Goal: Find specific page/section: Find specific page/section

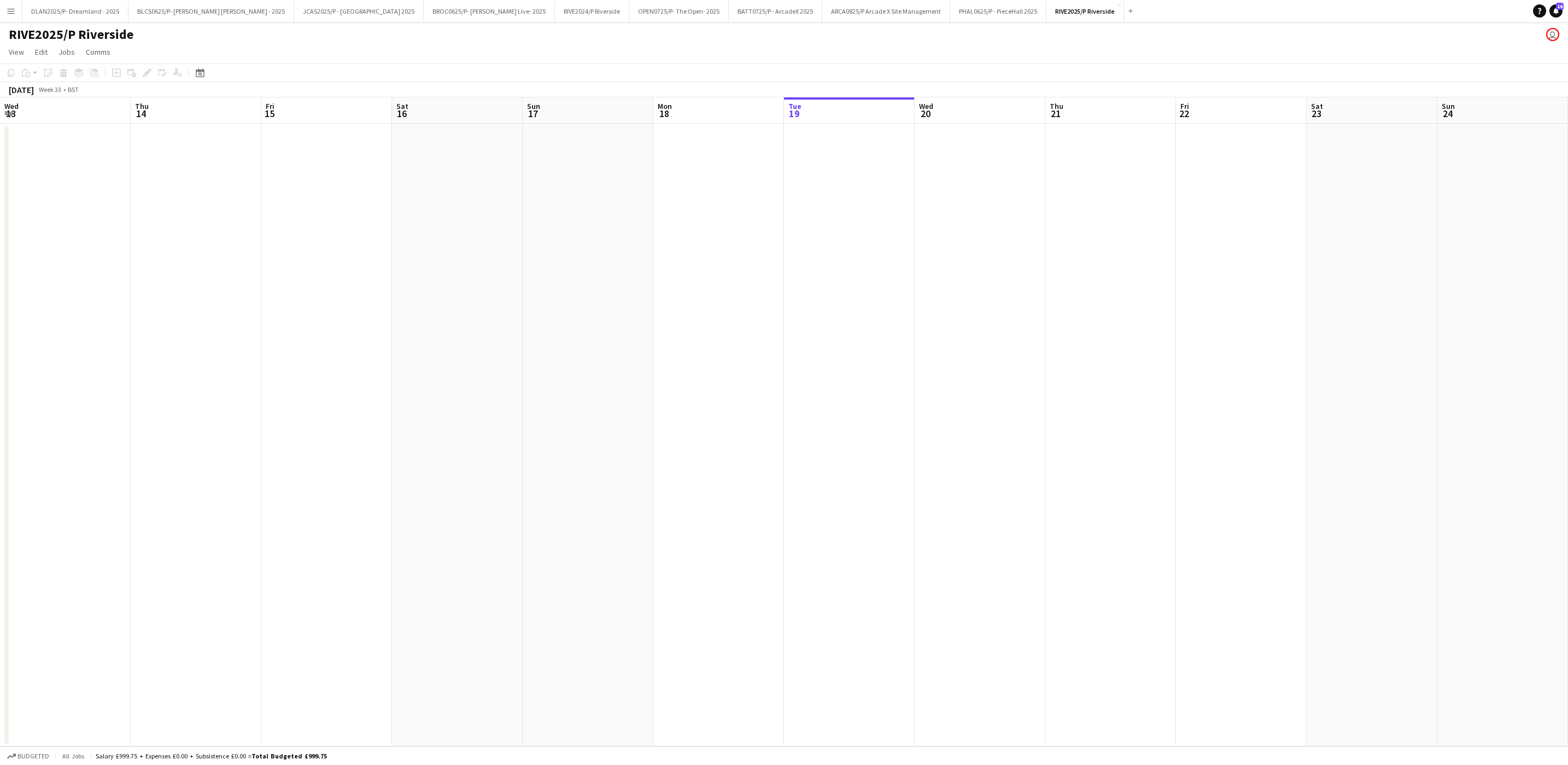
scroll to position [0, 339]
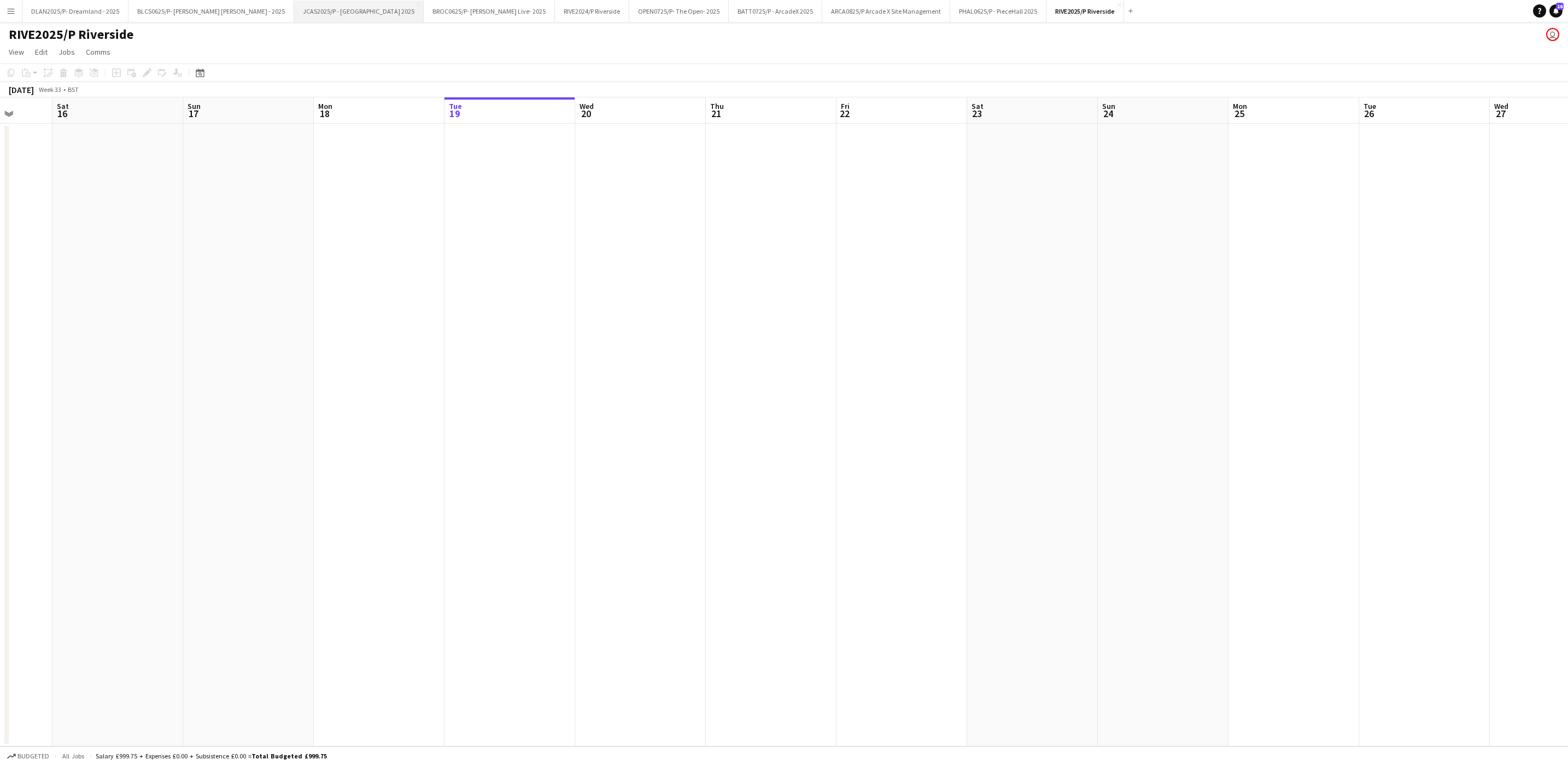
click at [343, 17] on button "JCAS2025/P - [GEOGRAPHIC_DATA] 2025 Close" at bounding box center [358, 11] width 130 height 21
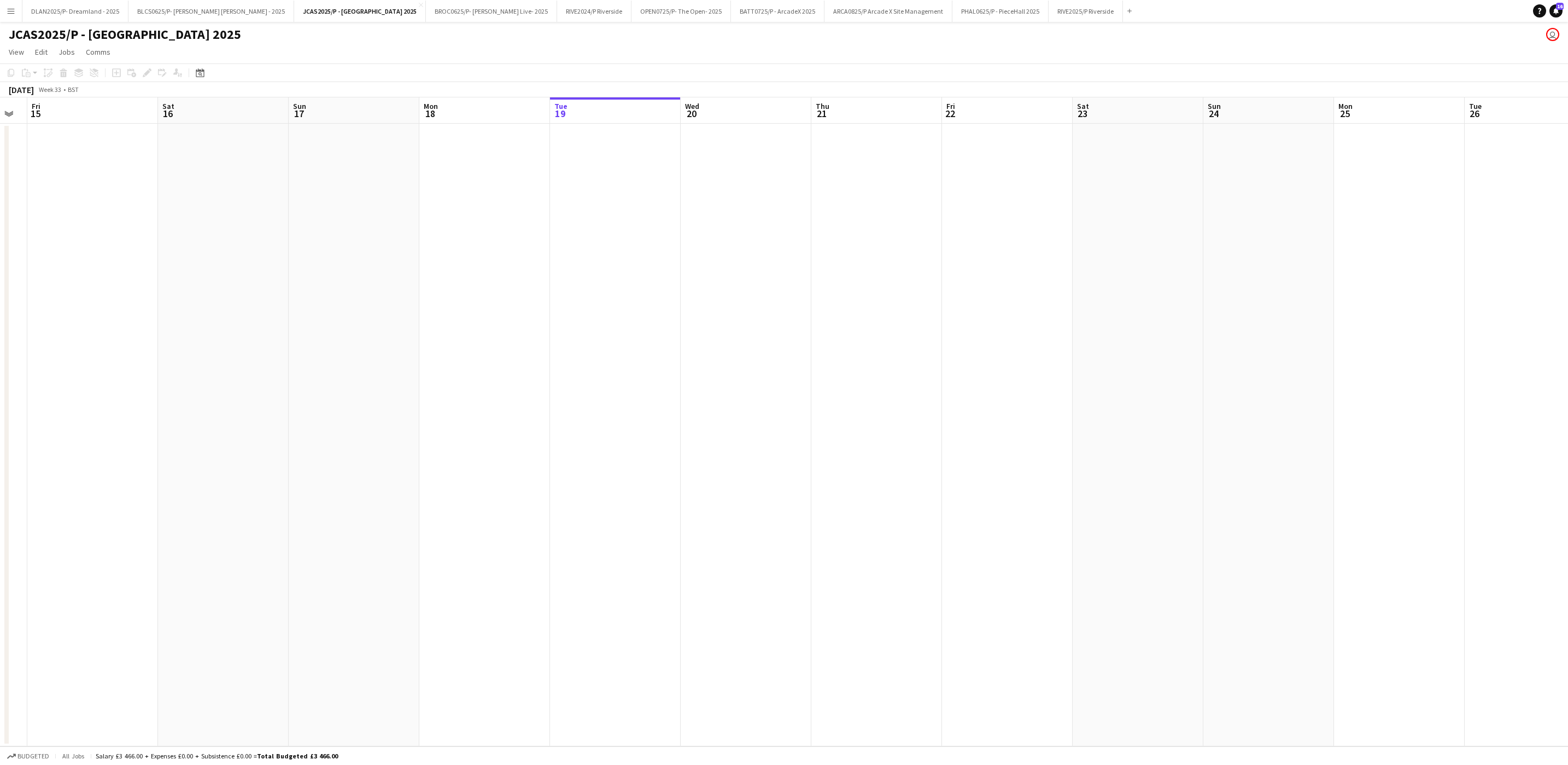
drag, startPoint x: 1108, startPoint y: 488, endPoint x: 1570, endPoint y: 428, distance: 465.9
click at [1568, 428] on html "Menu Boards Boards Boards All jobs Status Workforce Workforce My Workforce Recr…" at bounding box center [784, 382] width 1568 height 765
drag, startPoint x: 137, startPoint y: 337, endPoint x: 853, endPoint y: 337, distance: 716.0
click at [933, 350] on app-calendar-viewport "Thu 7 Fri 8 Sat 9 Sun 10 Mon 11 Tue 12 Wed 13 Thu 14 Fri 15 Sat 16 Sun 17 Mon 1…" at bounding box center [784, 422] width 1568 height 649
drag, startPoint x: 321, startPoint y: 334, endPoint x: 798, endPoint y: 334, distance: 477.0
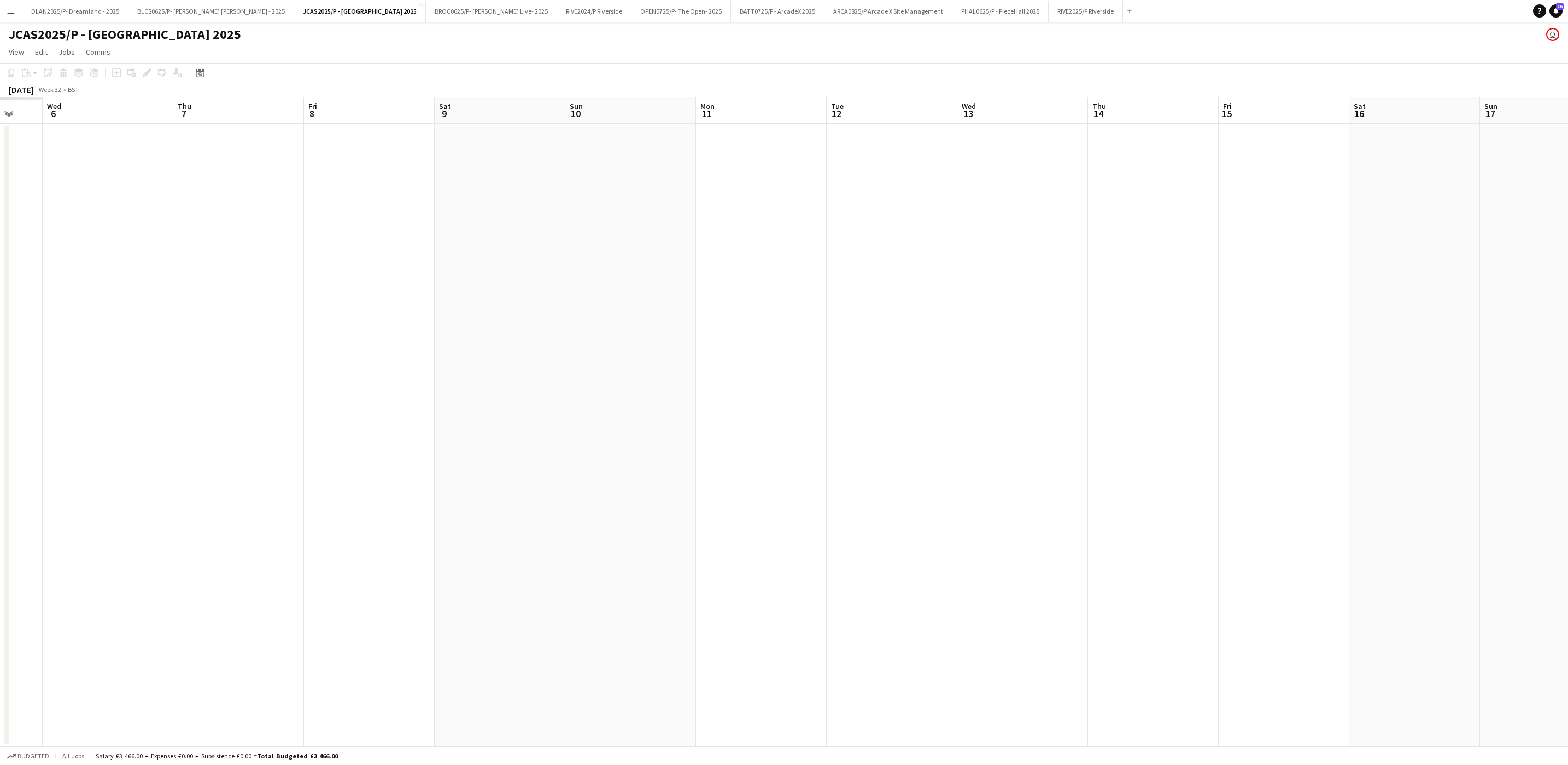
click at [798, 334] on app-calendar-viewport "Mon 4 Tue 5 Wed 6 Thu 7 Fri 8 Sat 9 Sun 10 Mon 11 Tue 12 Wed 13 Thu 14 Fri 15 S…" at bounding box center [784, 422] width 1568 height 649
drag, startPoint x: 308, startPoint y: 321, endPoint x: 796, endPoint y: 304, distance: 488.3
click at [794, 305] on app-calendar-viewport "Wed 30 Thu 31 Fri 1 Sat 2 Sun 3 Mon 4 Tue 5 Wed 6 Thu 7 Fri 8 Sat 9 Sun 10 Mon …" at bounding box center [784, 422] width 1568 height 649
drag, startPoint x: 473, startPoint y: 283, endPoint x: 1259, endPoint y: 296, distance: 786.1
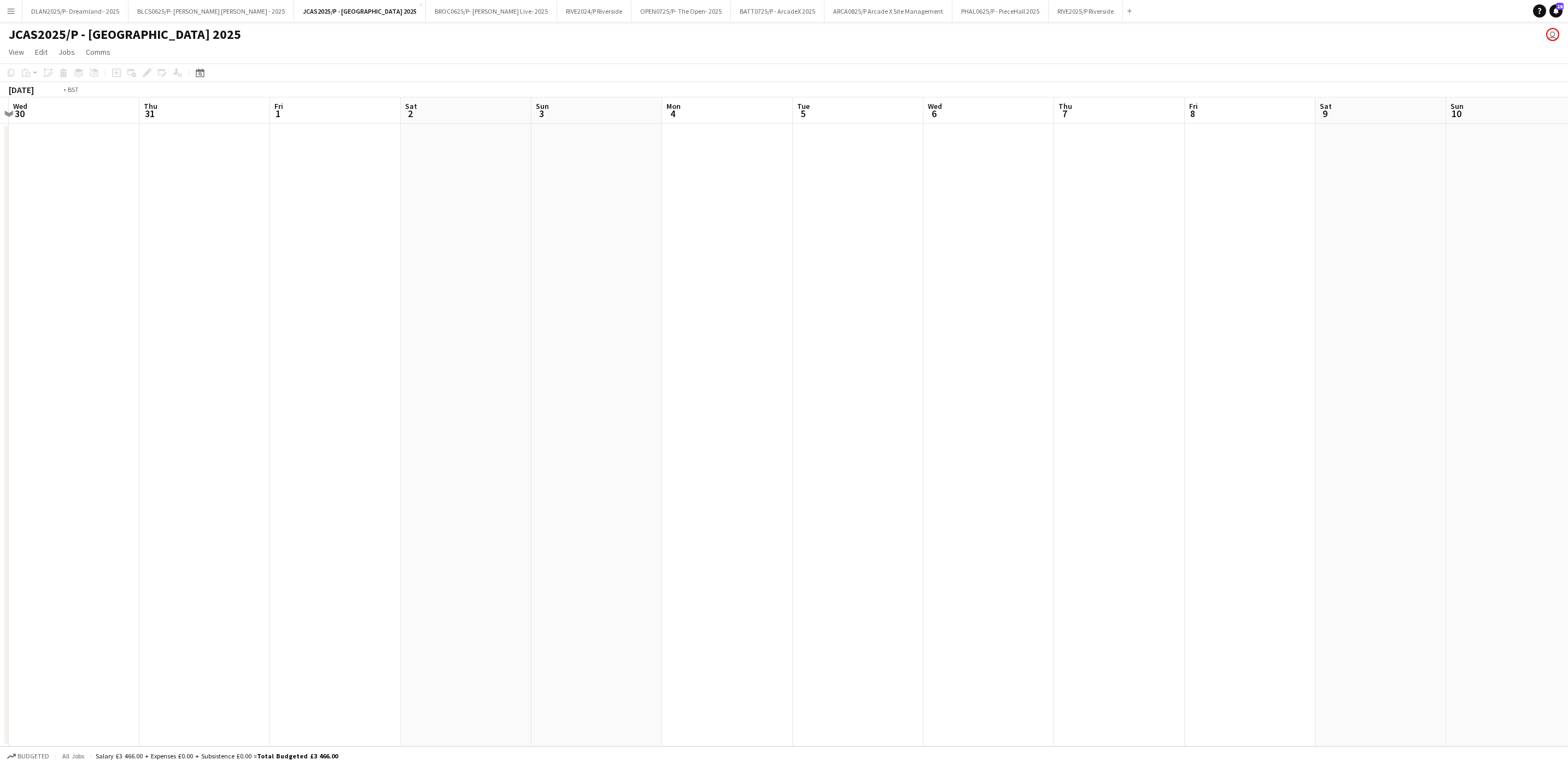
click at [1259, 296] on app-calendar-viewport "Mon 28 Tue 29 Wed 30 Thu 31 Fri 1 Sat 2 Sun 3 Mon 4 Tue 5 Wed 6 Thu 7 Fri 8 Sat…" at bounding box center [784, 422] width 1568 height 649
drag, startPoint x: 415, startPoint y: 270, endPoint x: 958, endPoint y: 307, distance: 544.3
click at [991, 296] on app-calendar-viewport "Sat 19 Sun 20 Mon 21 Tue 22 Wed 23 Thu 24 Fri 25 Sat 26 Sun 27 Mon 28 Tue 29 We…" at bounding box center [784, 422] width 1568 height 649
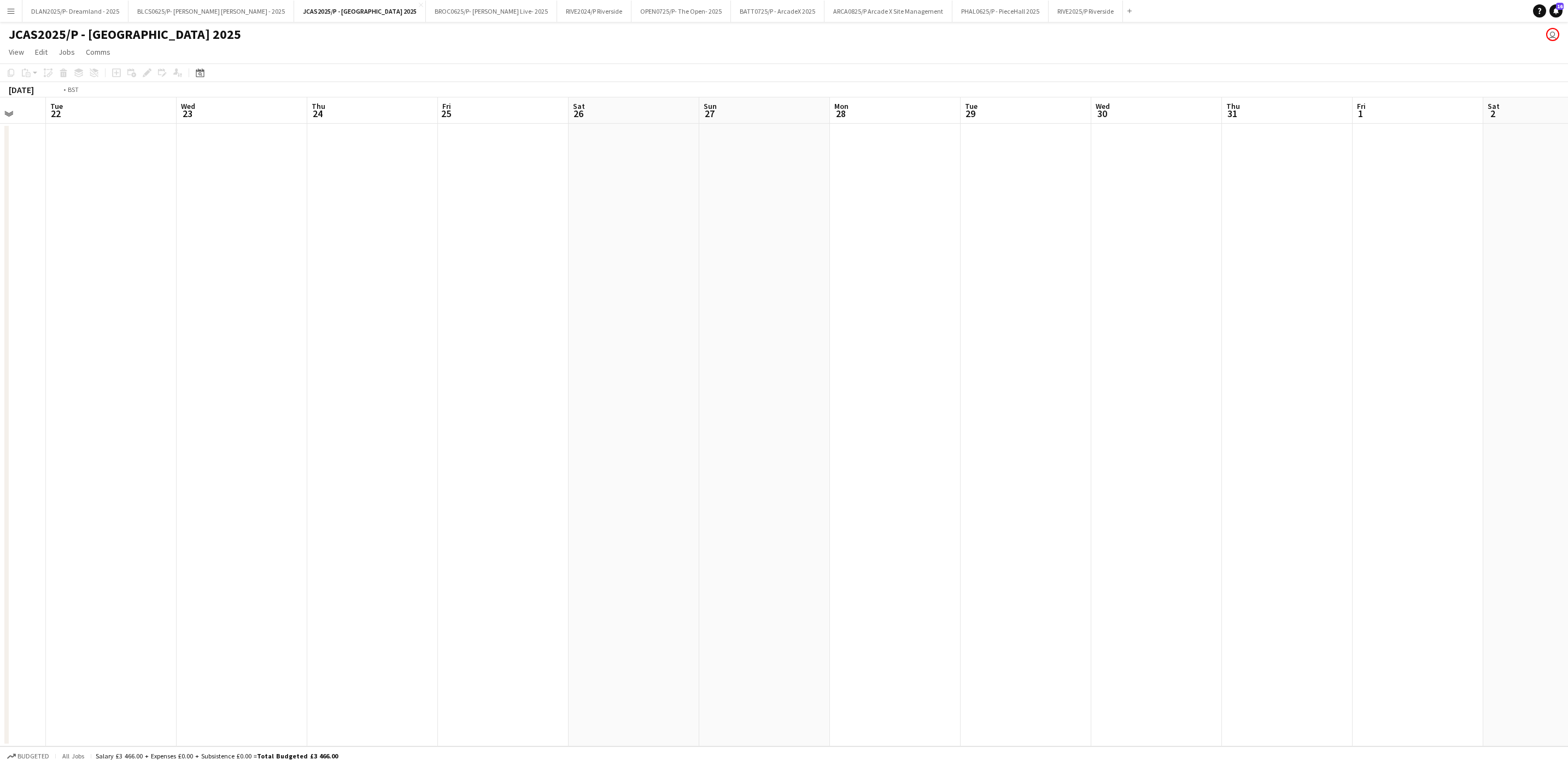
drag, startPoint x: 1299, startPoint y: 294, endPoint x: 1529, endPoint y: 294, distance: 230.0
click at [1529, 294] on app-calendar-viewport "Sat 19 Sun 20 Mon 21 Tue 22 Wed 23 Thu 24 Fri 25 Sat 26 Sun 27 Mon 28 Tue 29 We…" at bounding box center [784, 422] width 1568 height 649
drag, startPoint x: 306, startPoint y: 398, endPoint x: 1273, endPoint y: 409, distance: 967.1
click at [1273, 409] on app-calendar-viewport "Tue 15 Wed 16 Thu 17 Fri 18 Sat 19 Sun 20 Mon 21 Tue 22 Wed 23 Thu 24 Fri 25 Sa…" at bounding box center [784, 422] width 1568 height 649
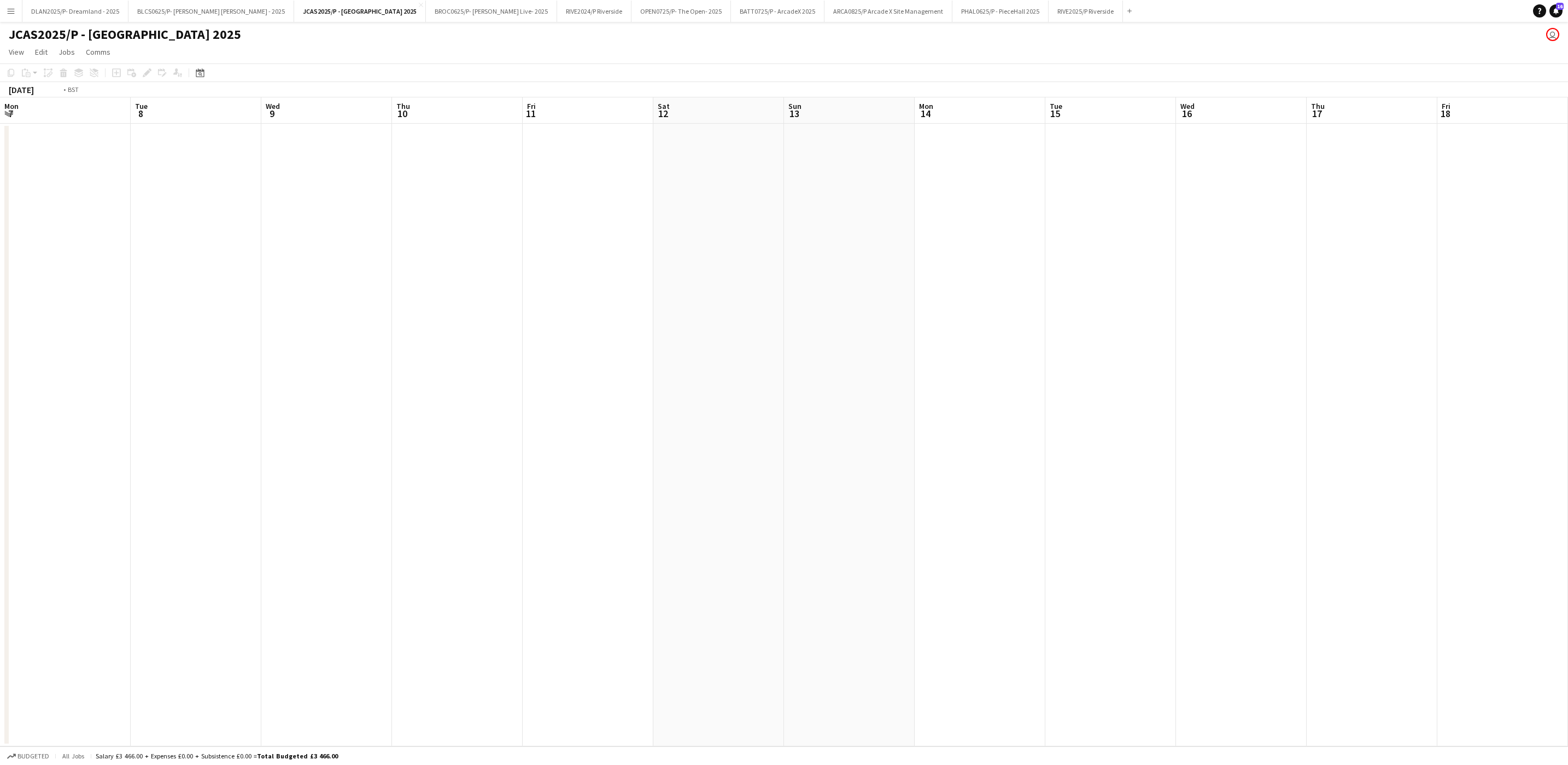
drag, startPoint x: 466, startPoint y: 403, endPoint x: 1314, endPoint y: 397, distance: 848.0
click at [1314, 397] on app-calendar-viewport "Mon 7 Tue 8 Wed 9 Thu 10 Fri 11 Sat 12 Sun 13 Mon 14 Tue 15 Wed 16 Thu 17 Fri 1…" at bounding box center [784, 422] width 1568 height 649
drag, startPoint x: 443, startPoint y: 462, endPoint x: 1282, endPoint y: 424, distance: 839.9
click at [1282, 424] on app-calendar-viewport "Thu 3 Fri 4 Sat 5 Sun 6 Mon 7 Tue 8 Wed 9 Thu 10 Fri 11 Sat 12 Sun 13 Mon 14 Tu…" at bounding box center [784, 422] width 1568 height 649
drag, startPoint x: 95, startPoint y: 553, endPoint x: 1241, endPoint y: 544, distance: 1146.0
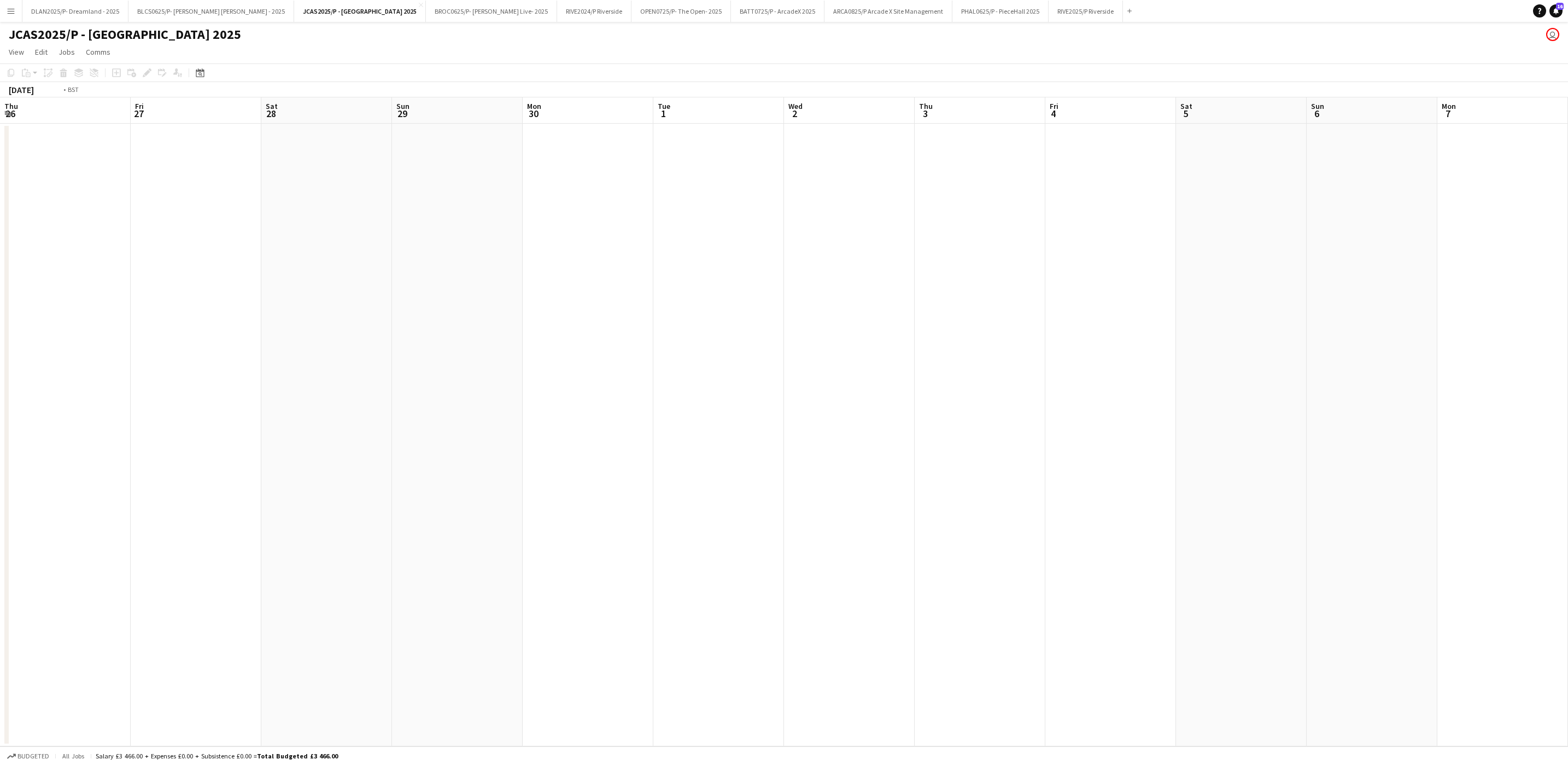
click at [1241, 544] on app-calendar-viewport "Thu 26 Fri 27 Sat 28 Sun 29 Mon 30 Tue 1 Wed 2 Thu 3 Fri 4 Sat 5 Sun 6 Mon 7 Tu…" at bounding box center [784, 422] width 1568 height 649
drag, startPoint x: 282, startPoint y: 530, endPoint x: 1317, endPoint y: 530, distance: 1035.0
click at [1317, 530] on app-calendar-viewport "Thu 12 Fri 13 Sat 14 Sun 15 Mon 16 Tue 17 Wed 18 Thu 19 Fri 20 Sat 21 Sun 22 Mo…" at bounding box center [784, 422] width 1568 height 649
drag, startPoint x: 374, startPoint y: 505, endPoint x: 413, endPoint y: 431, distance: 83.6
click at [1043, 422] on app-calendar-viewport "Wed 4 Thu 5 Fri 6 Sat 7 Sun 8 1/1 1 Job Mon 9 1/1 1 Job Tue 10 Wed 11 Thu 12 Fr…" at bounding box center [784, 422] width 1568 height 649
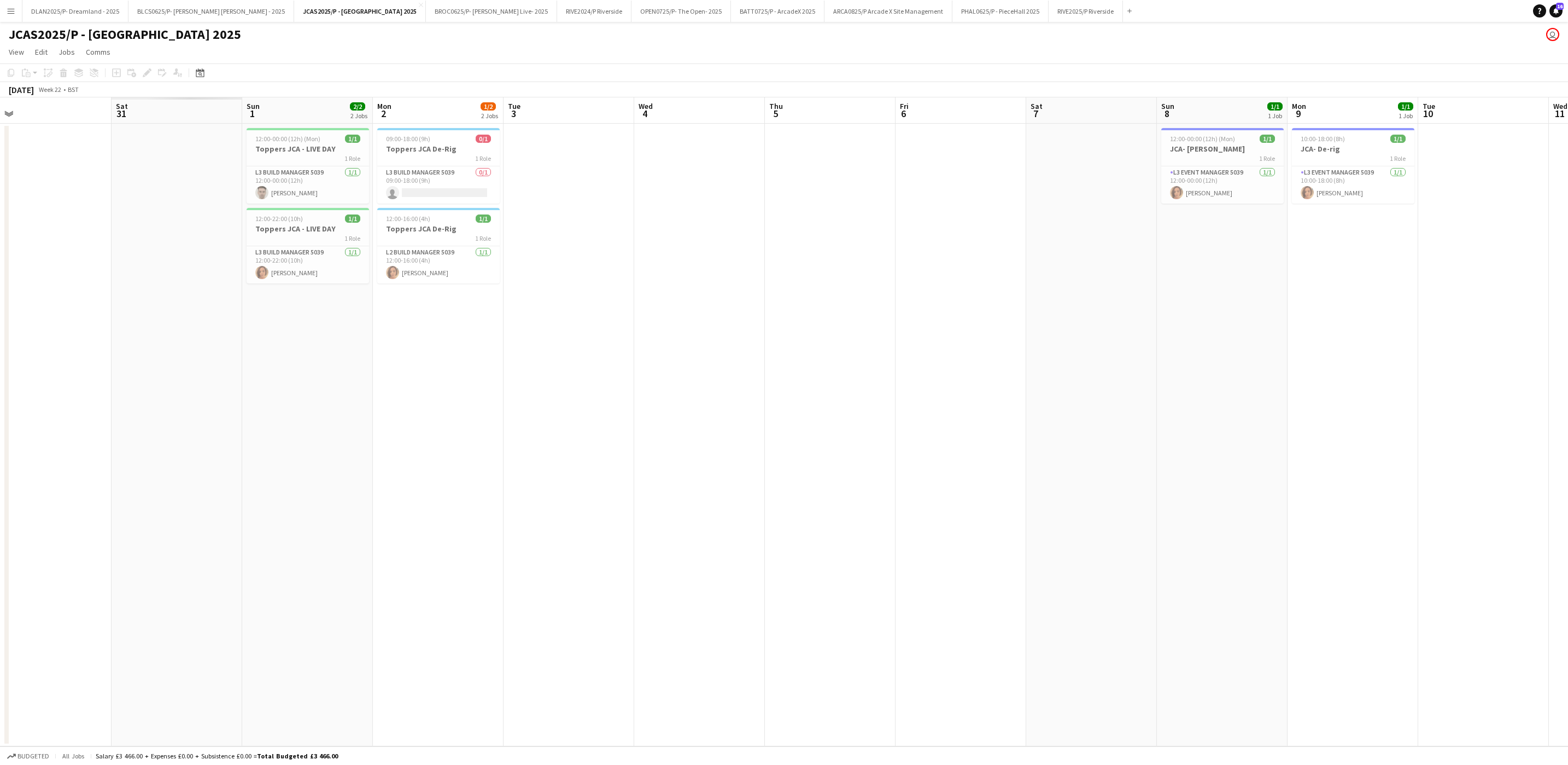
drag, startPoint x: 655, startPoint y: 440, endPoint x: 1001, endPoint y: 440, distance: 346.0
click at [999, 440] on app-calendar-viewport "Thu 29 Fri 30 Sat 31 Sun 1 2/2 2 Jobs Mon 2 1/2 2 Jobs Tue 3 Wed 4 Thu 5 Fri 6 …" at bounding box center [784, 422] width 1568 height 649
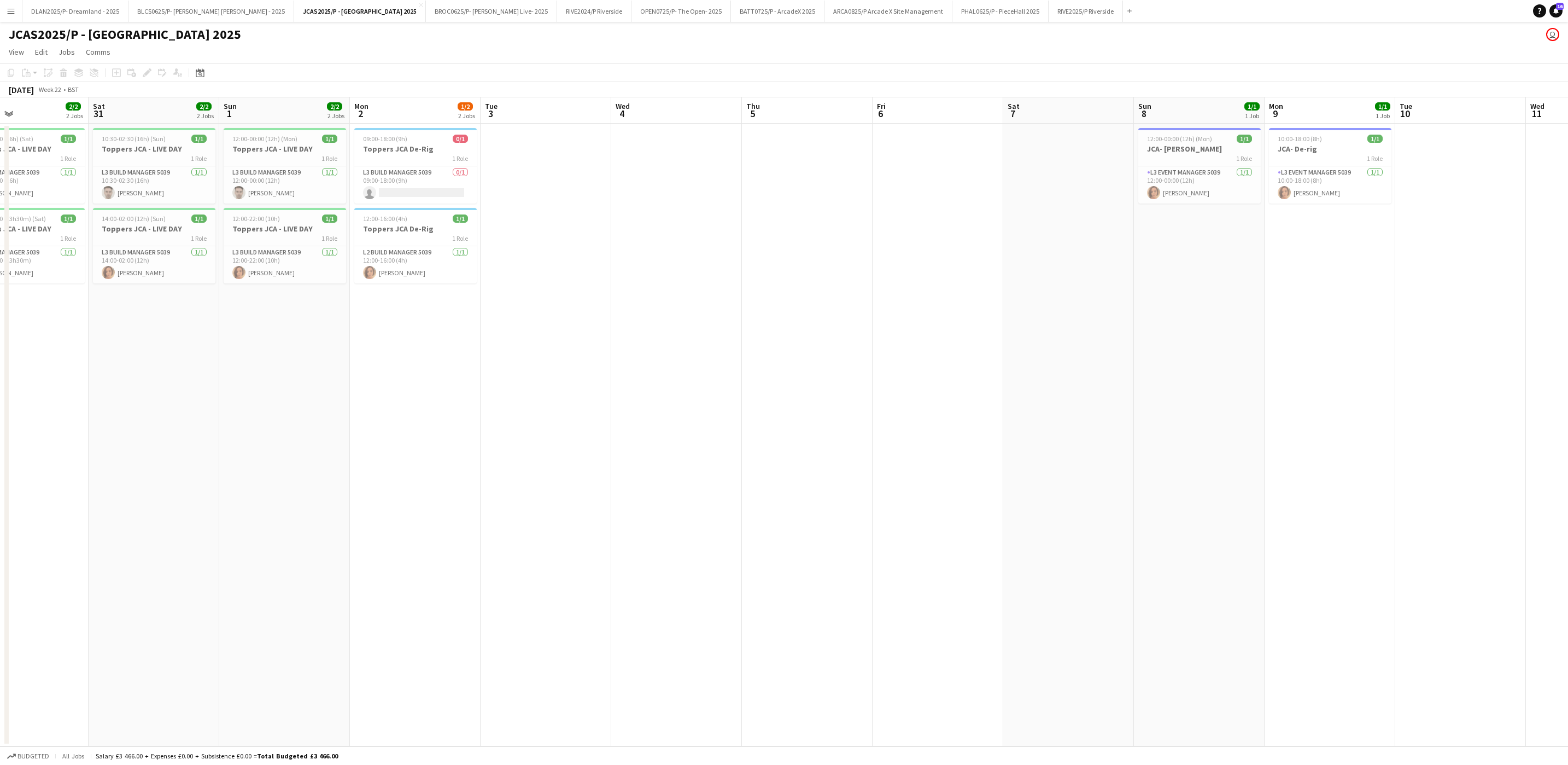
drag, startPoint x: 516, startPoint y: 284, endPoint x: 948, endPoint y: 288, distance: 432.0
click at [948, 288] on app-calendar-viewport "Wed 28 Thu 29 2/2 2 Jobs Fri 30 2/2 2 Jobs Sat 31 2/2 2 Jobs Sun 1 2/2 2 Jobs M…" at bounding box center [784, 422] width 1568 height 649
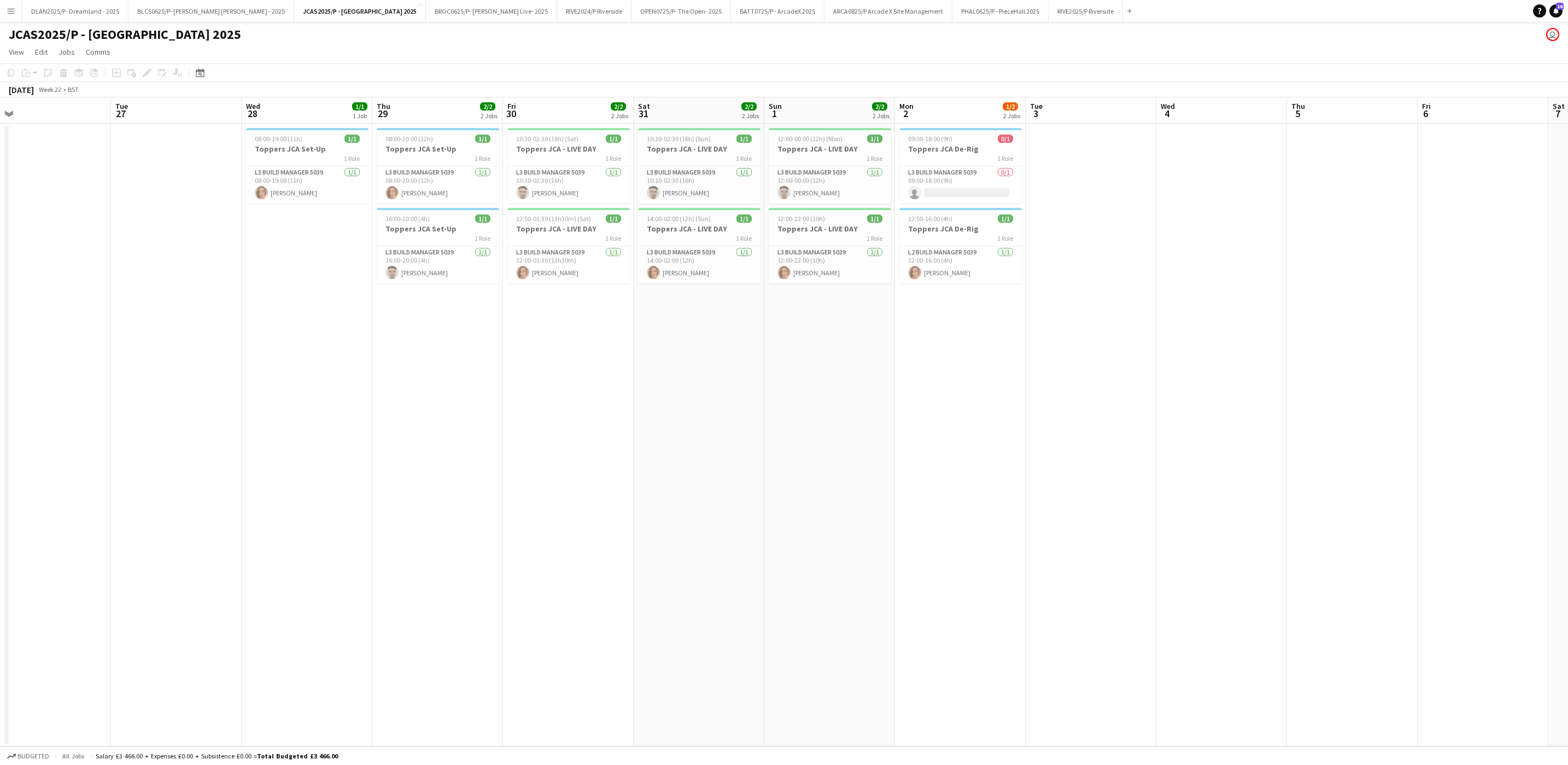
drag, startPoint x: 948, startPoint y: 288, endPoint x: 1237, endPoint y: 308, distance: 289.7
click at [1237, 308] on app-calendar-viewport "Sat 24 Sun 25 Mon 26 Tue 27 Wed 28 1/1 1 Job Thu 29 2/2 2 Jobs Fri 30 2/2 2 Job…" at bounding box center [784, 422] width 1568 height 649
click at [14, 14] on app-icon "Menu" at bounding box center [11, 11] width 9 height 9
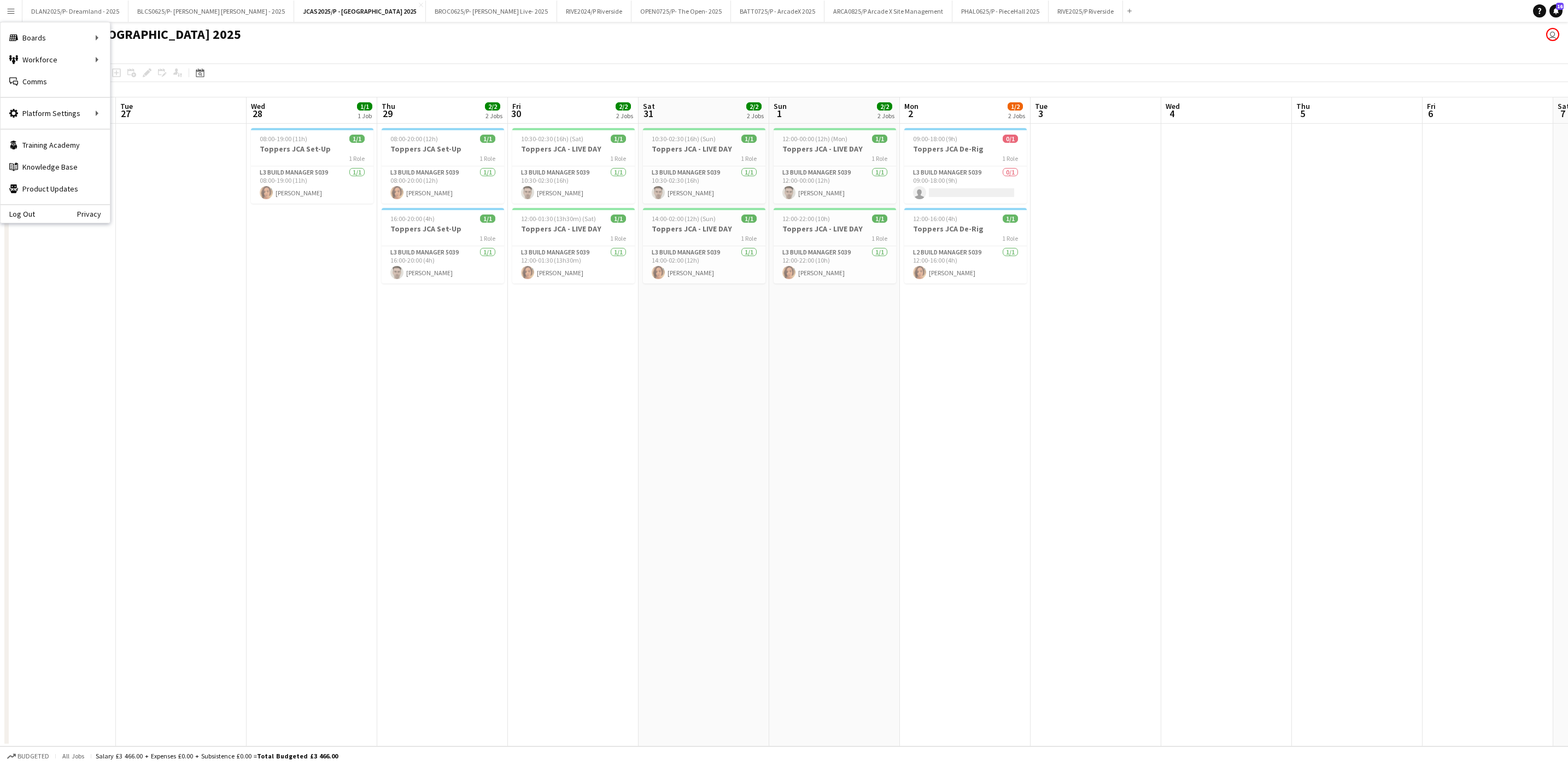
click at [970, 457] on app-date-cell "09:00-18:00 (9h) 0/1 Toppers JCA De-Rig 1 Role L3 Build Manager 5039 0/1 09:00-…" at bounding box center [965, 435] width 131 height 622
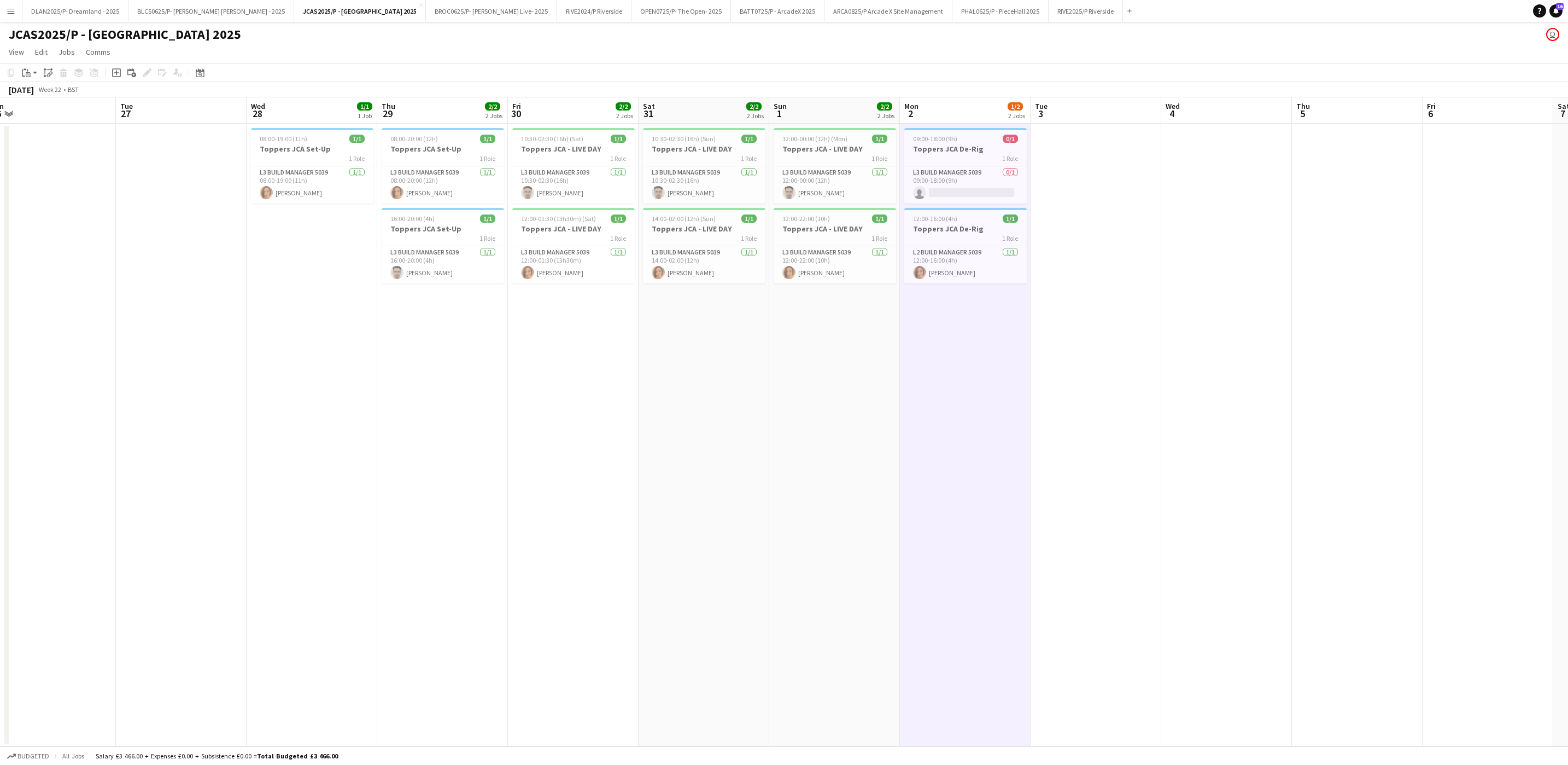
click at [14, 10] on app-icon "Menu" at bounding box center [11, 11] width 9 height 9
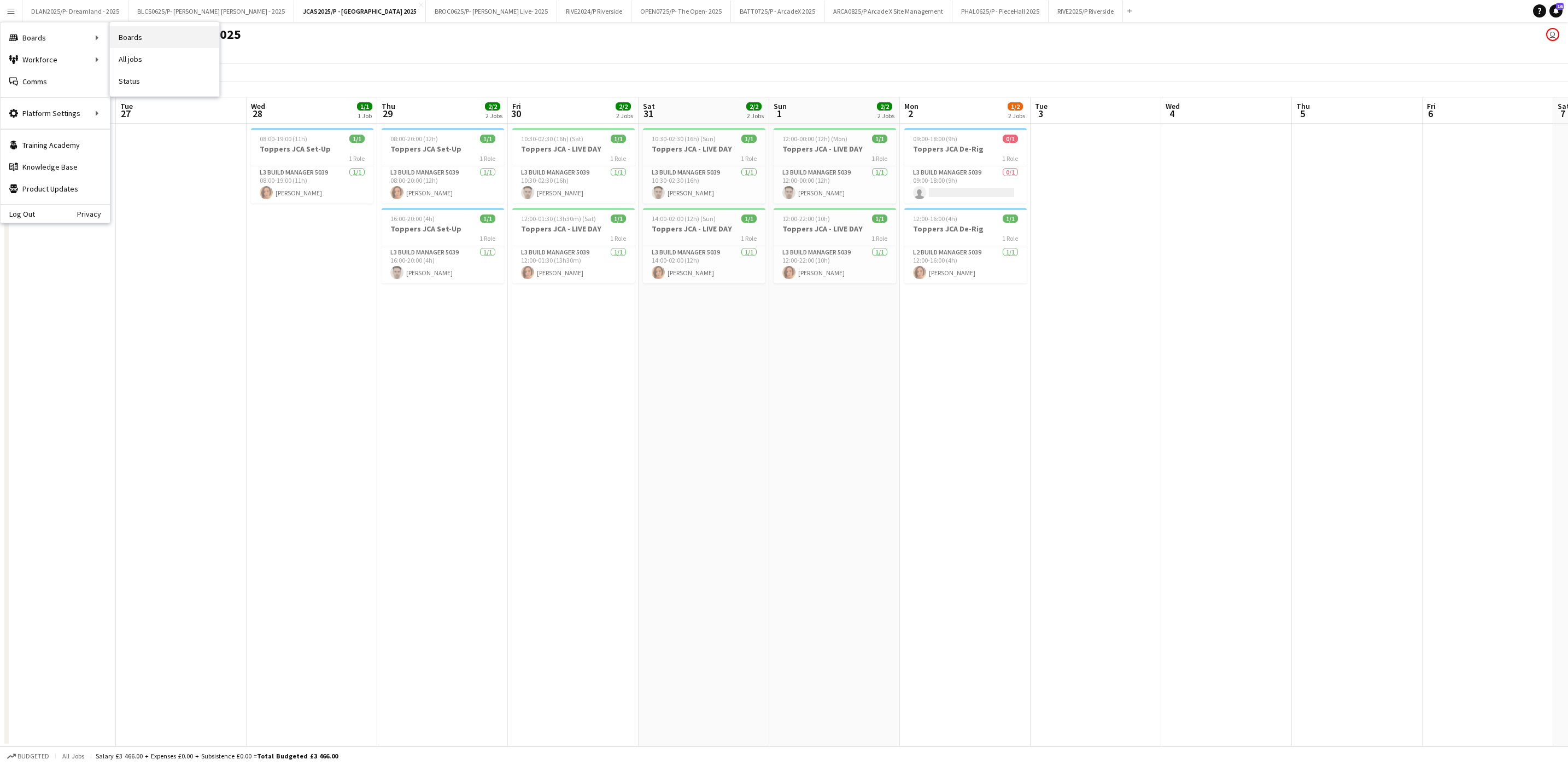
click at [122, 33] on link "Boards" at bounding box center [165, 37] width 109 height 22
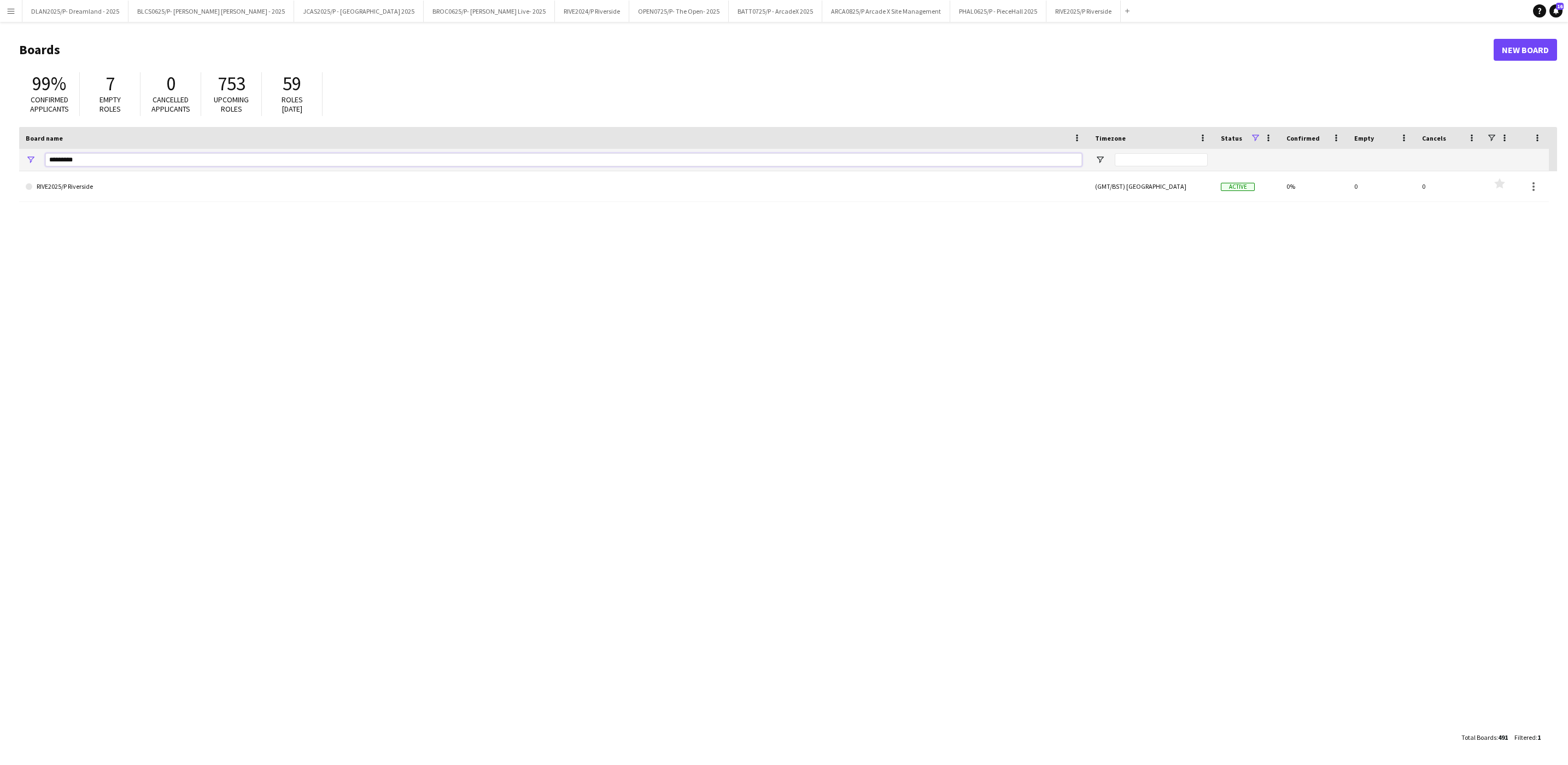
click at [131, 156] on input "*********" at bounding box center [563, 160] width 1036 height 13
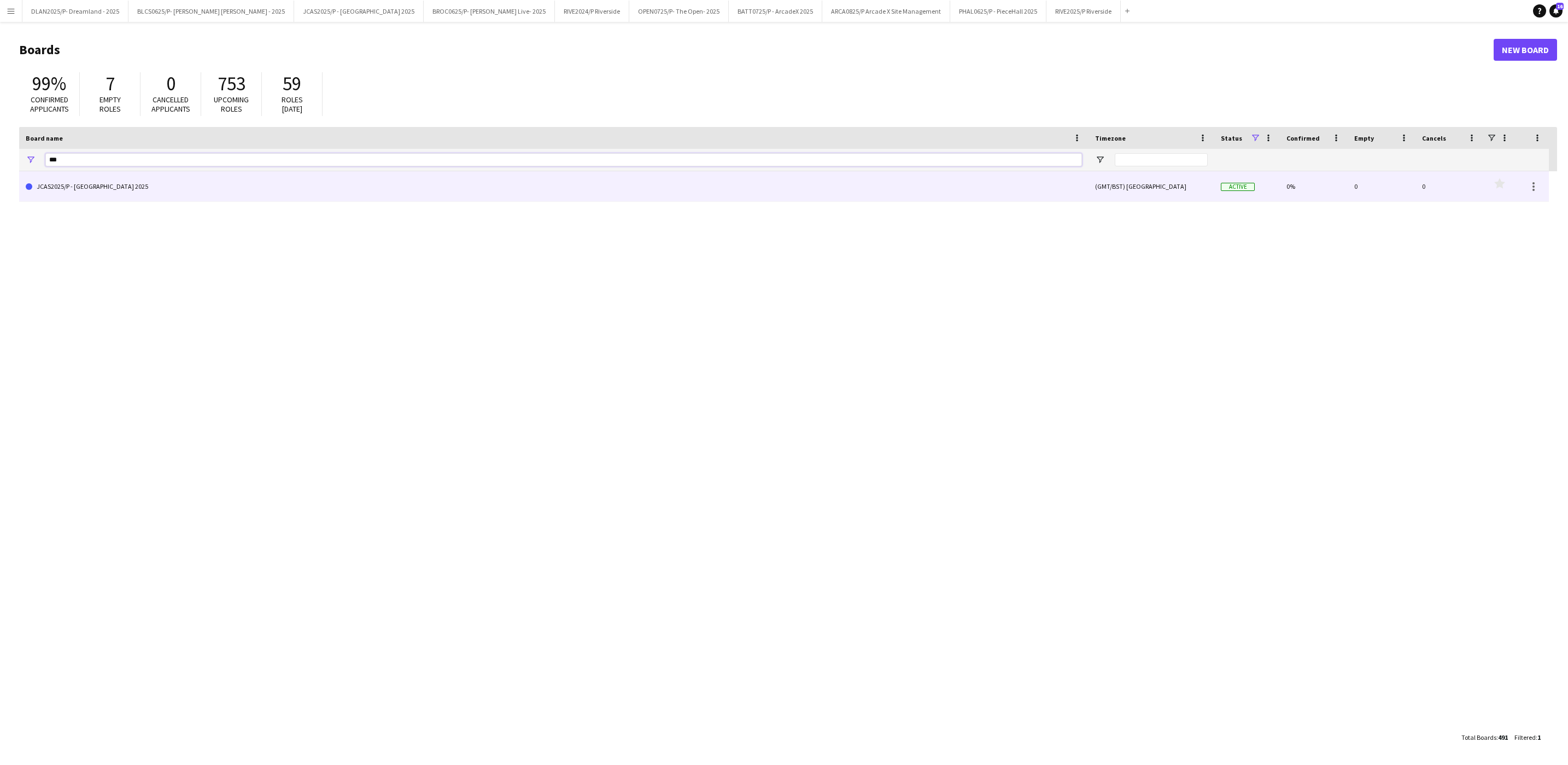
type input "***"
click at [159, 201] on link "JCAS2025/P - [GEOGRAPHIC_DATA] 2025" at bounding box center [554, 186] width 1056 height 30
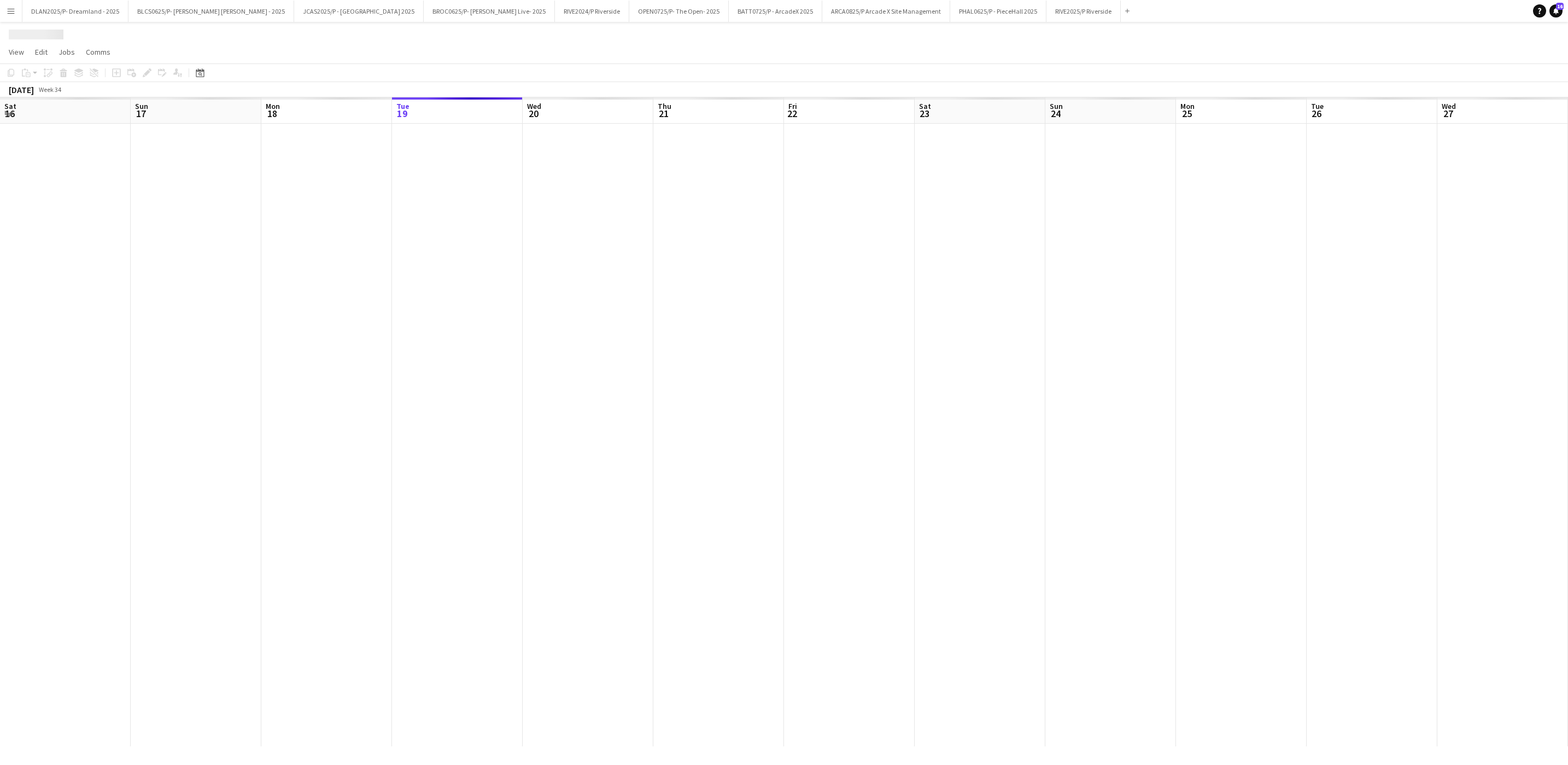
scroll to position [0, 261]
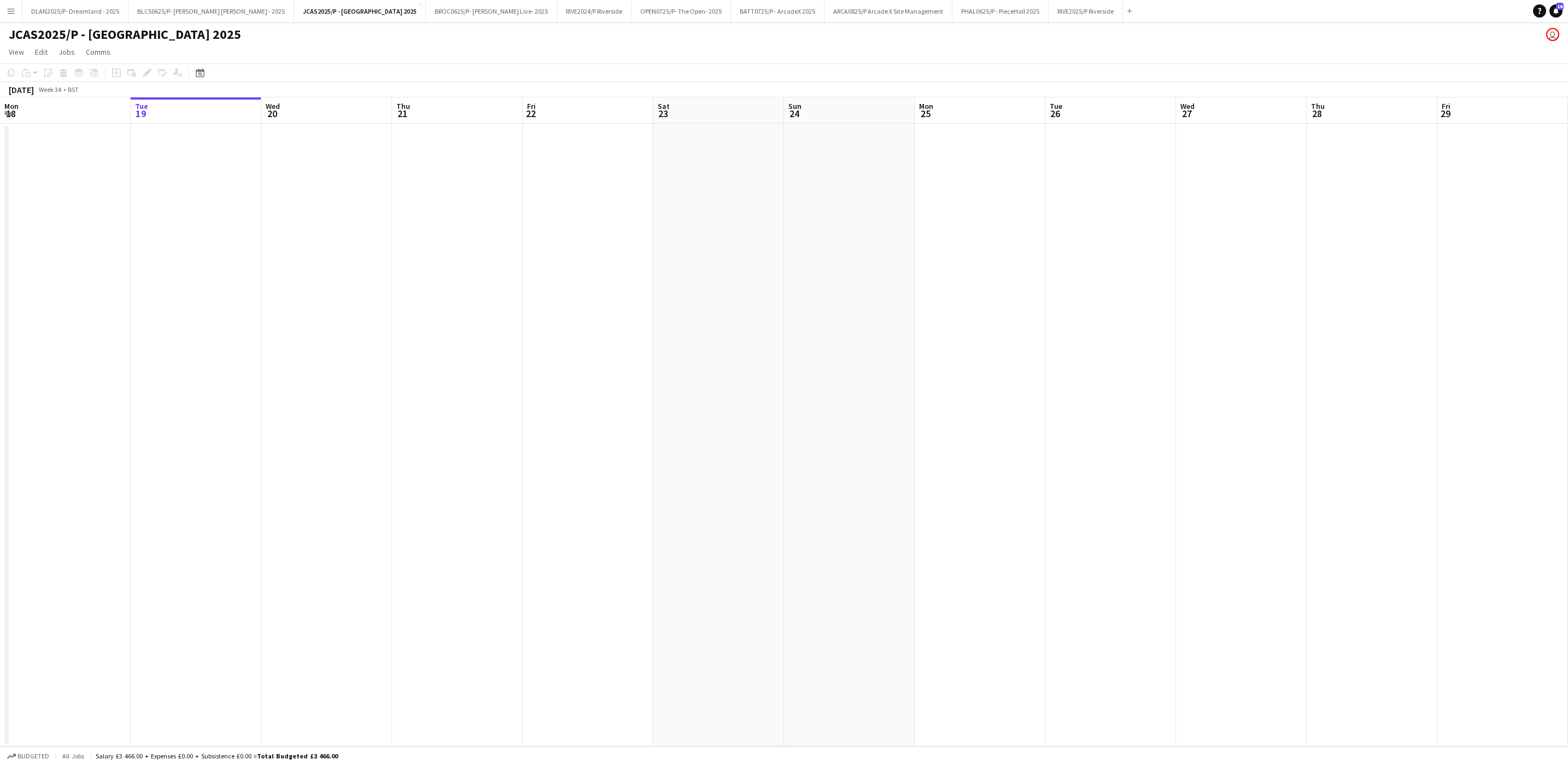
click at [11, 17] on button "Menu" at bounding box center [11, 11] width 22 height 22
